Goal: Task Accomplishment & Management: Manage account settings

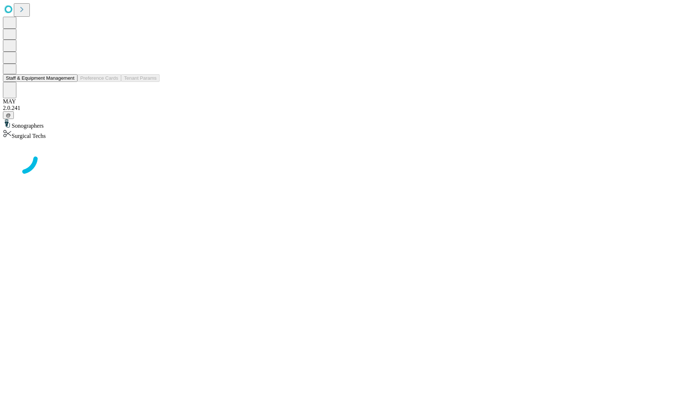
click at [69, 82] on button "Staff & Equipment Management" at bounding box center [40, 78] width 75 height 8
